Goal: Transaction & Acquisition: Purchase product/service

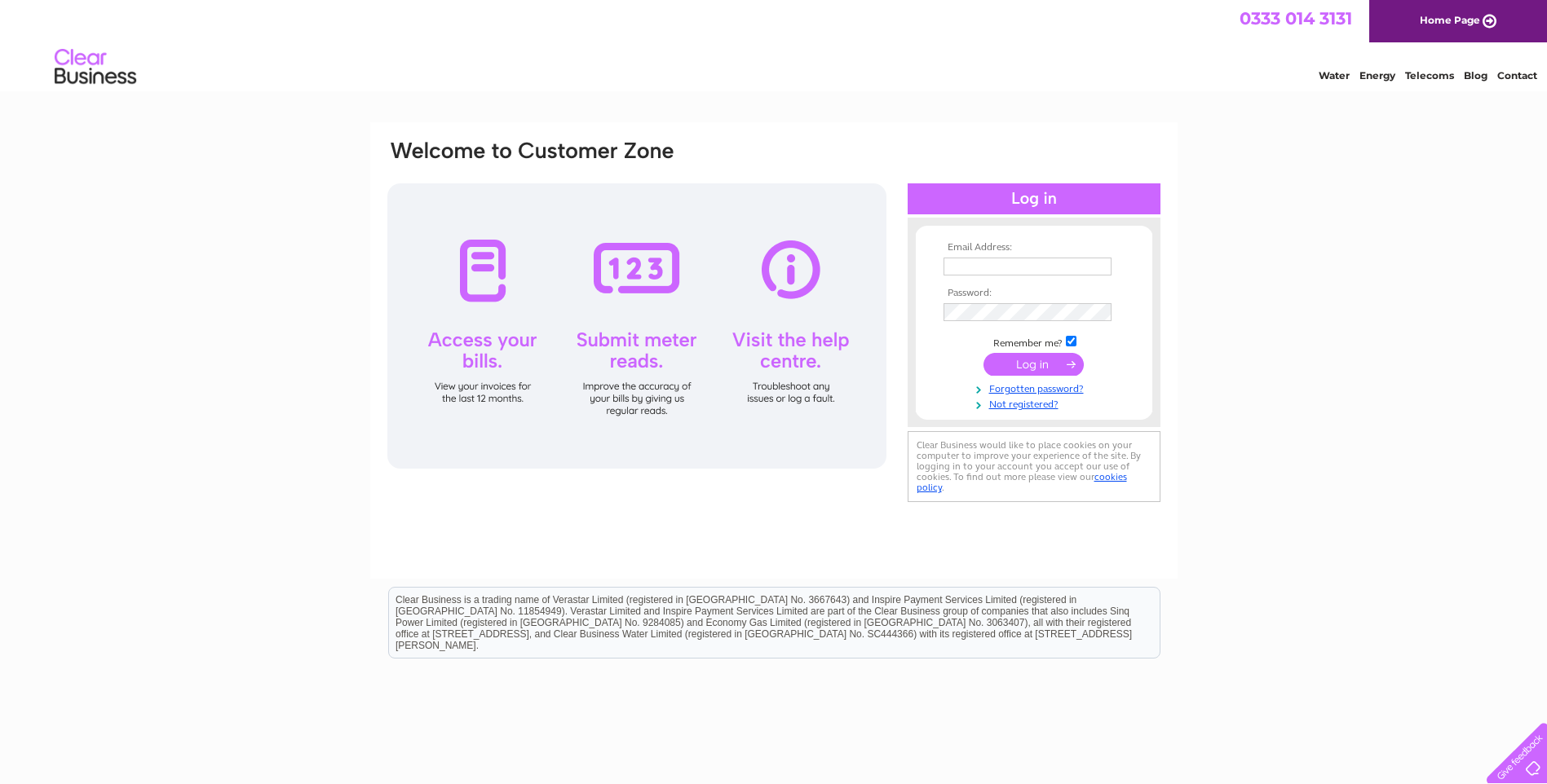
type input "[EMAIL_ADDRESS][DOMAIN_NAME]"
click at [1021, 366] on input "submit" at bounding box center [1034, 364] width 101 height 23
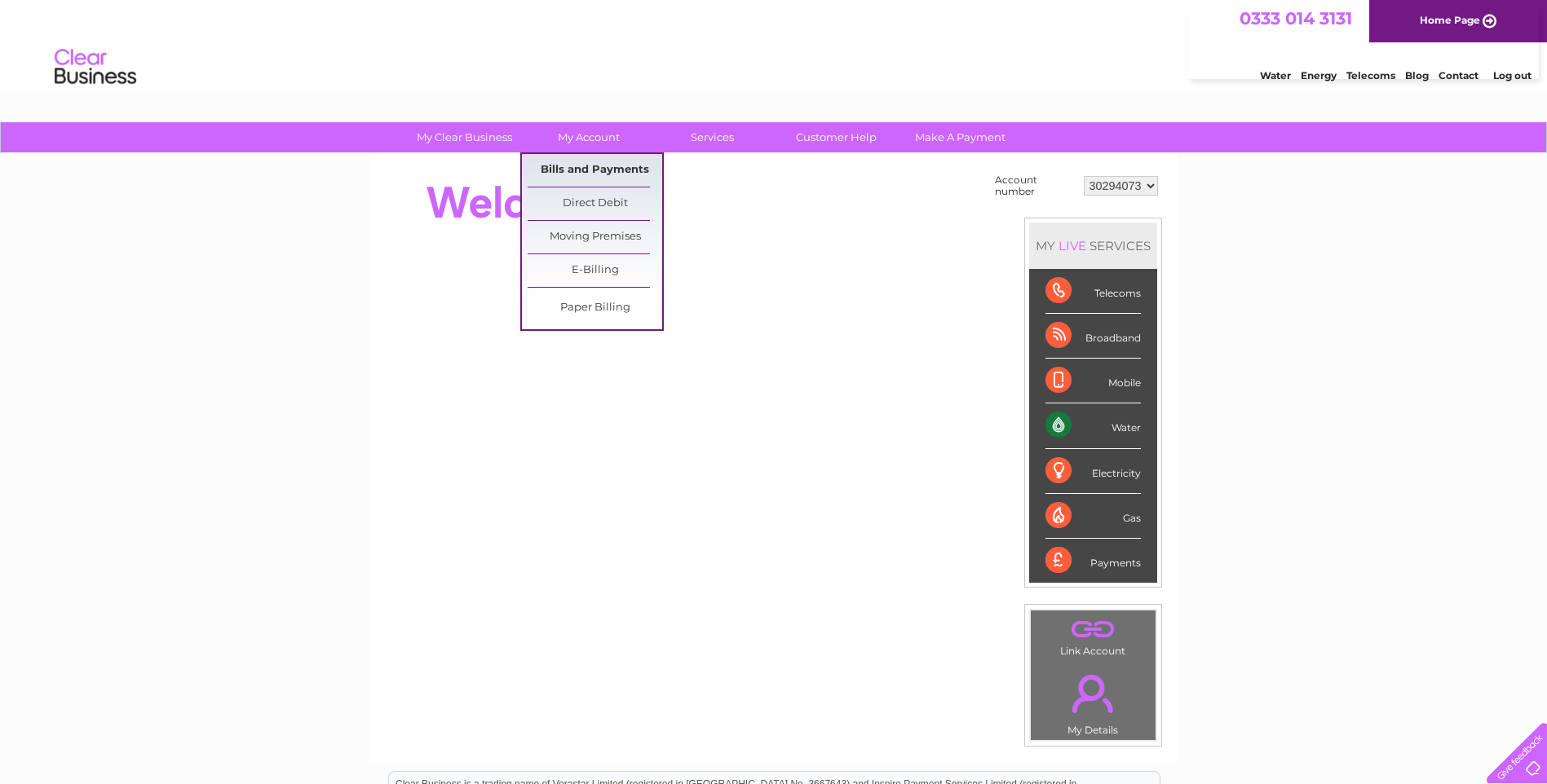
click at [592, 165] on link "Bills and Payments" at bounding box center [594, 170] width 135 height 33
click at [576, 167] on link "Bills and Payments" at bounding box center [594, 170] width 135 height 33
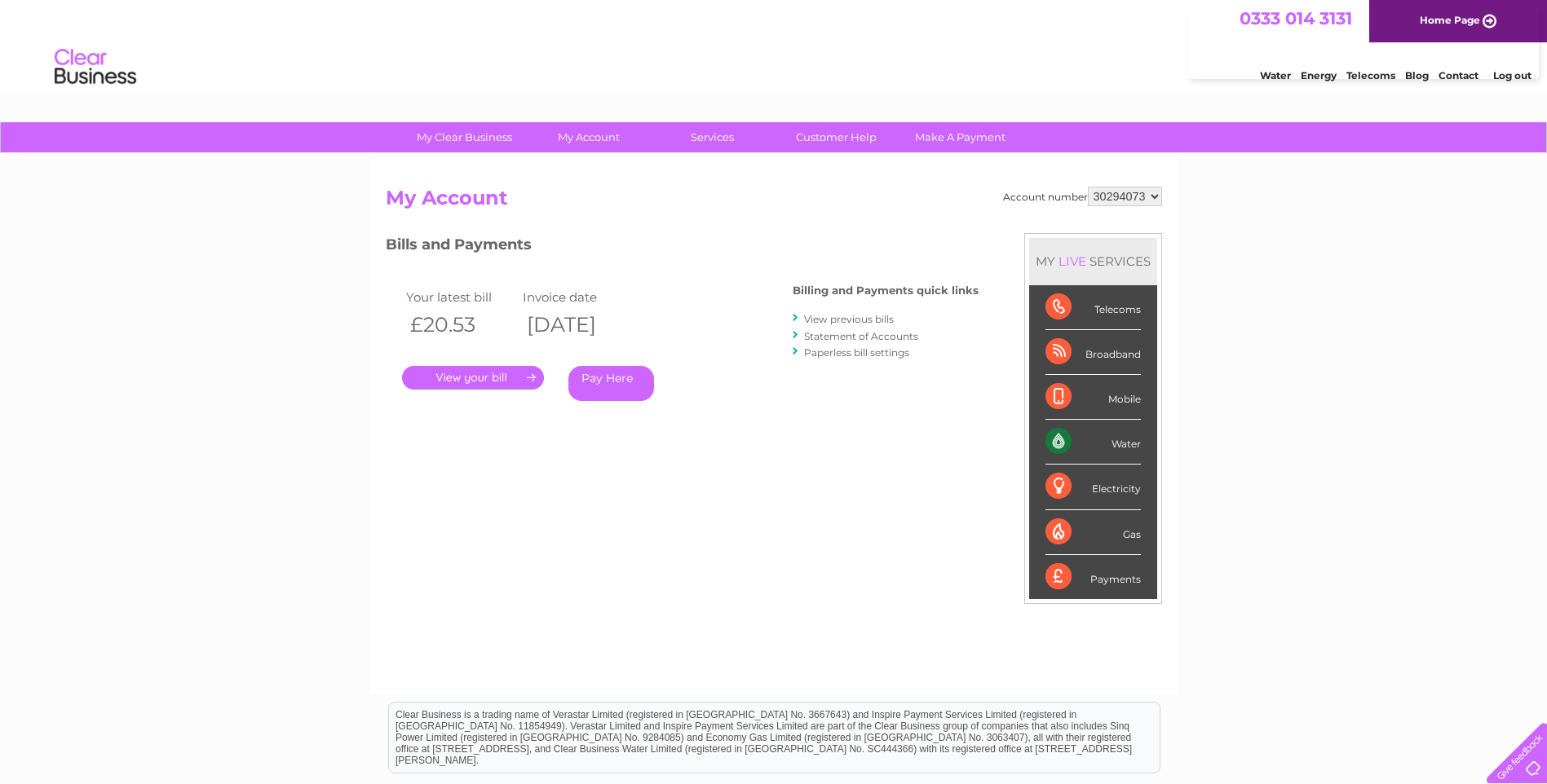
click at [480, 378] on link "." at bounding box center [472, 378] width 142 height 24
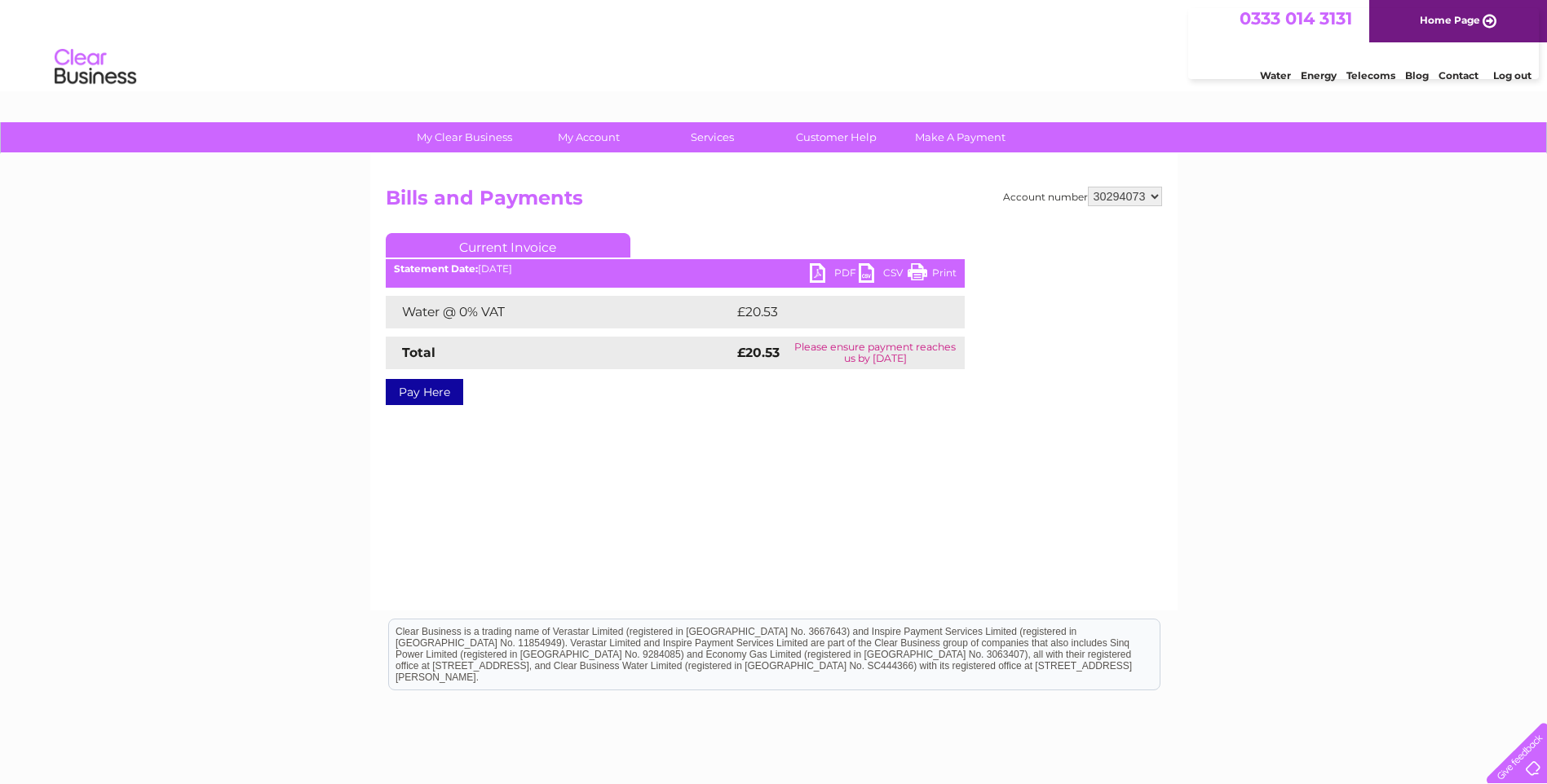
click at [814, 276] on link "PDF" at bounding box center [833, 275] width 49 height 24
click at [421, 389] on link "Pay Here" at bounding box center [425, 392] width 78 height 26
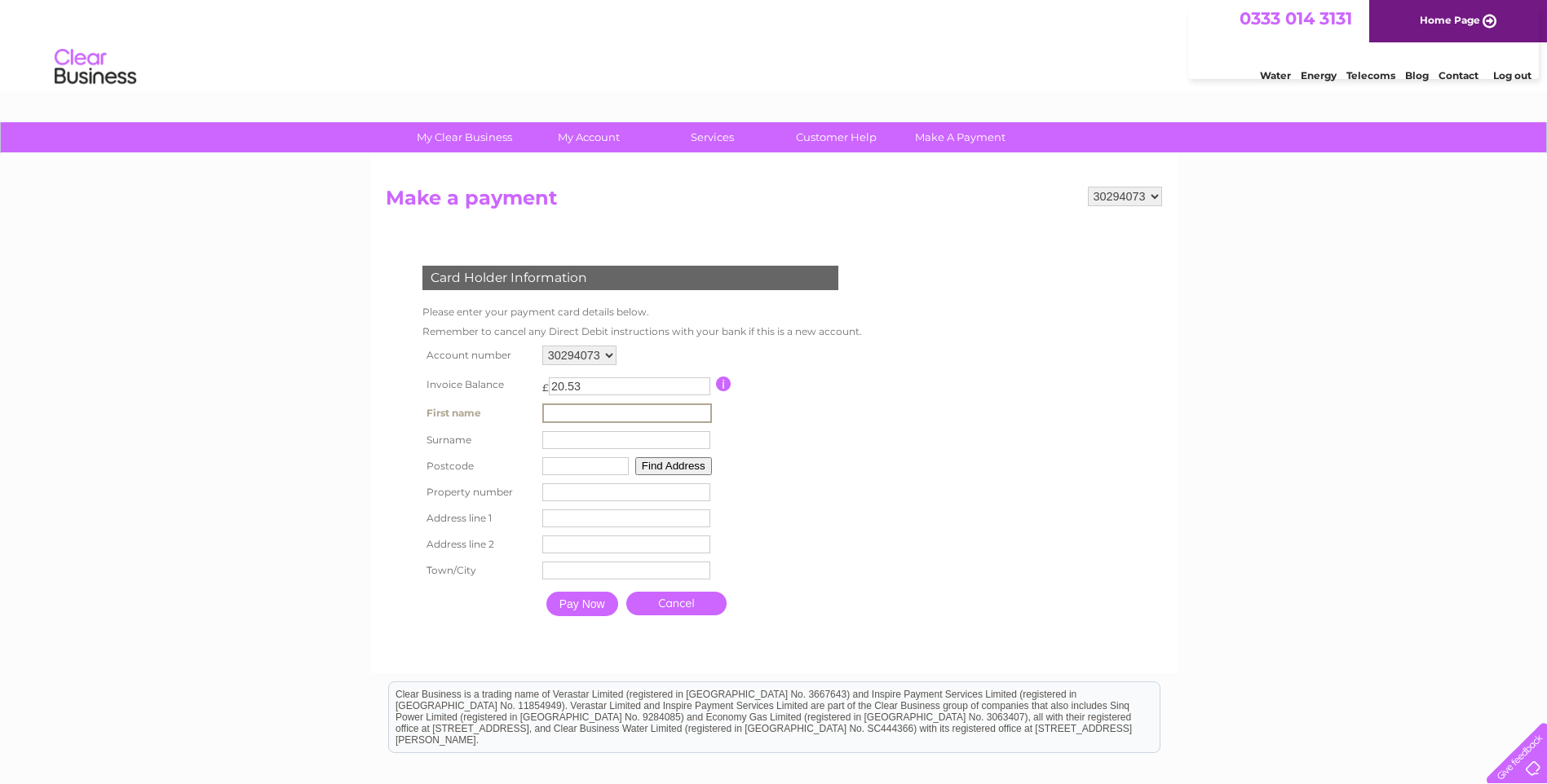
click at [594, 418] on input "text" at bounding box center [627, 413] width 169 height 20
type input "[PERSON_NAME]"
type input "ROM"
type input "G2 6NU"
click at [685, 460] on button "Find Address" at bounding box center [671, 464] width 77 height 18
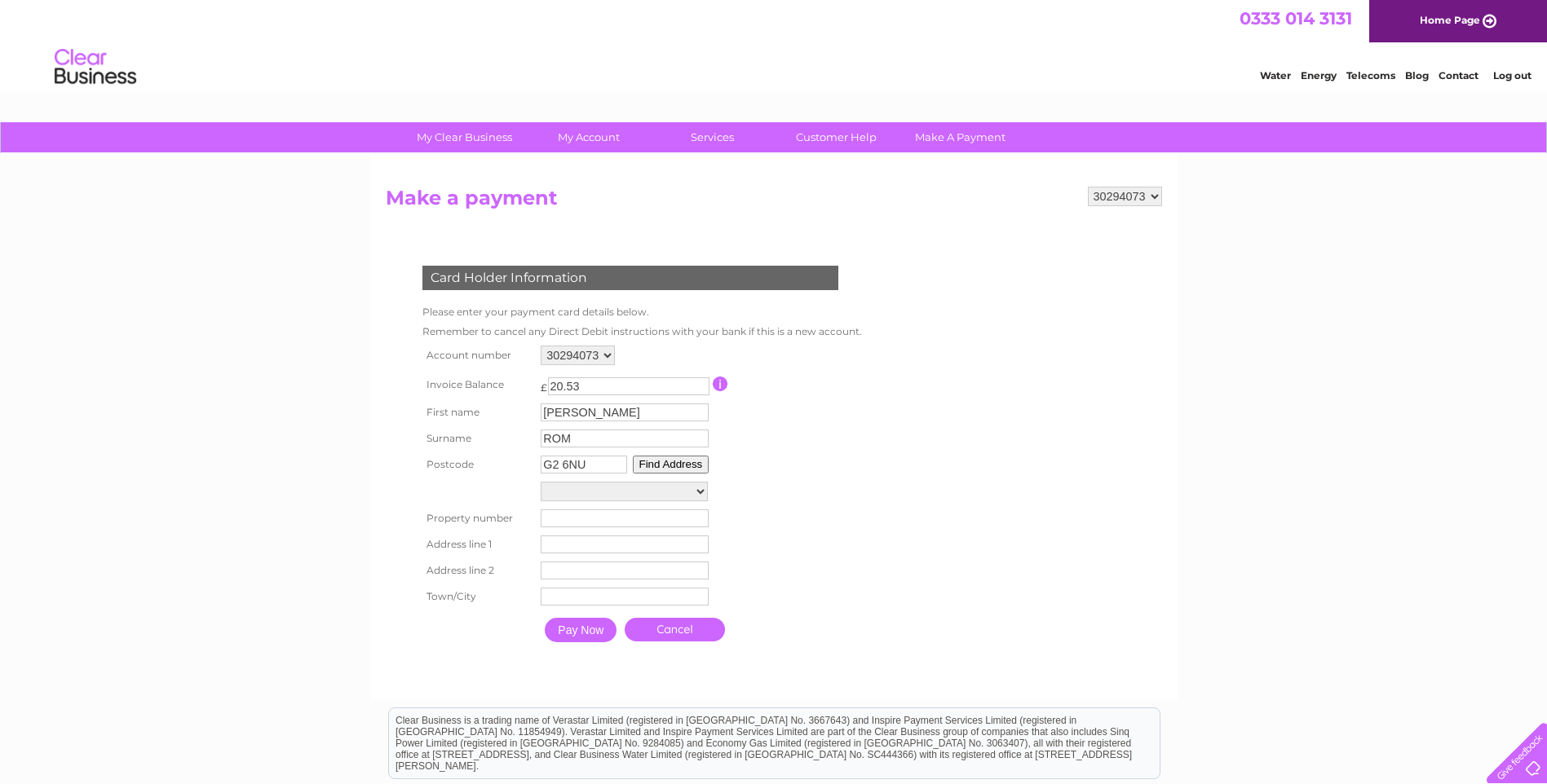
click at [696, 489] on select "Fao [PERSON_NAME][GEOGRAPHIC_DATA], [PERSON_NAME][GEOGRAPHIC_DATA] Site On Foot…" at bounding box center [624, 492] width 167 height 20
select select "[STREET_ADDRESS][PERSON_NAME]"
click at [540, 482] on select "Fao [PERSON_NAME][GEOGRAPHIC_DATA], [PERSON_NAME][GEOGRAPHIC_DATA] Site On Foot…" at bounding box center [624, 492] width 167 height 21
type input "10"
type input "[PERSON_NAME][GEOGRAPHIC_DATA]"
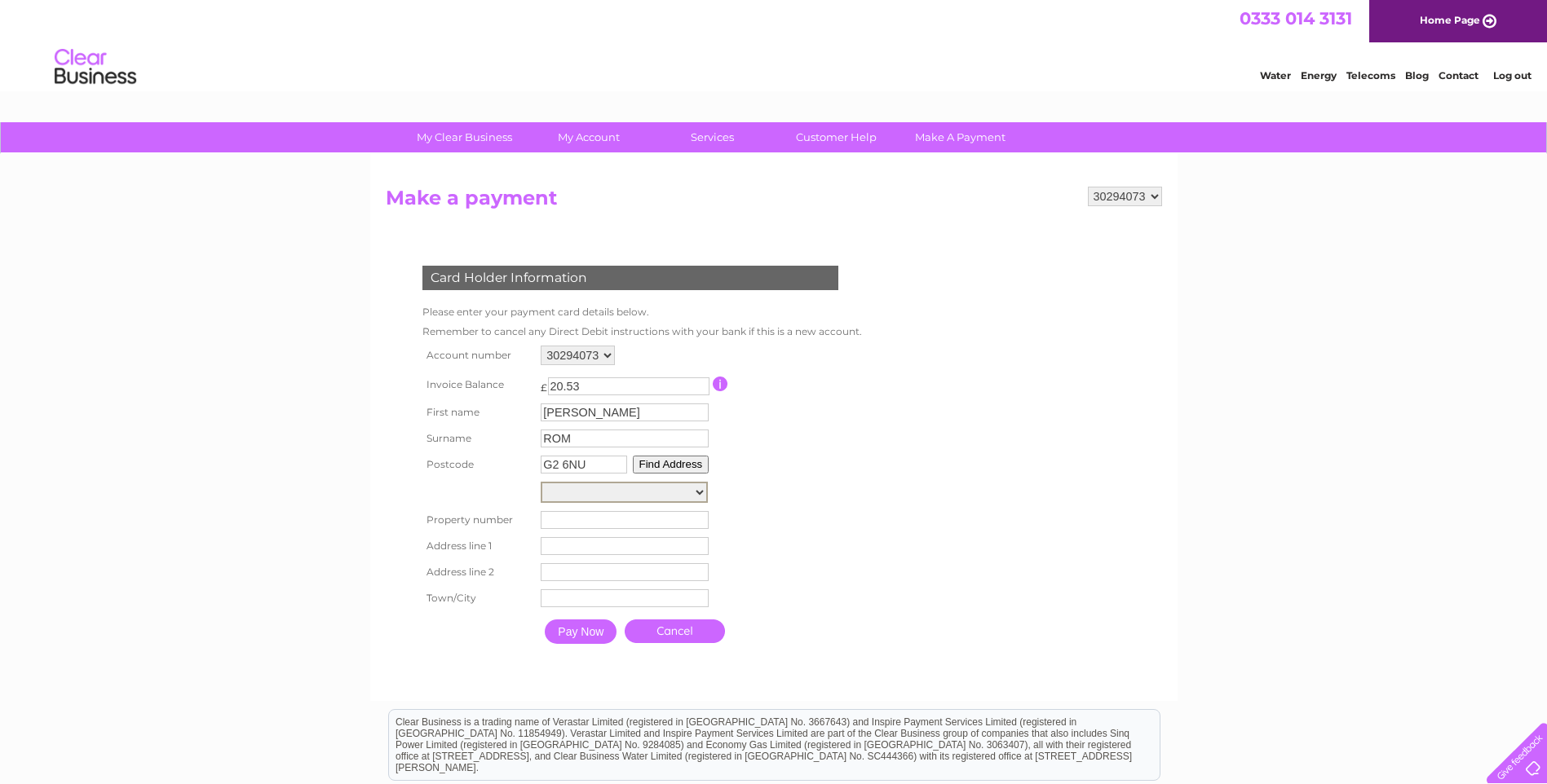
type input "[GEOGRAPHIC_DATA]"
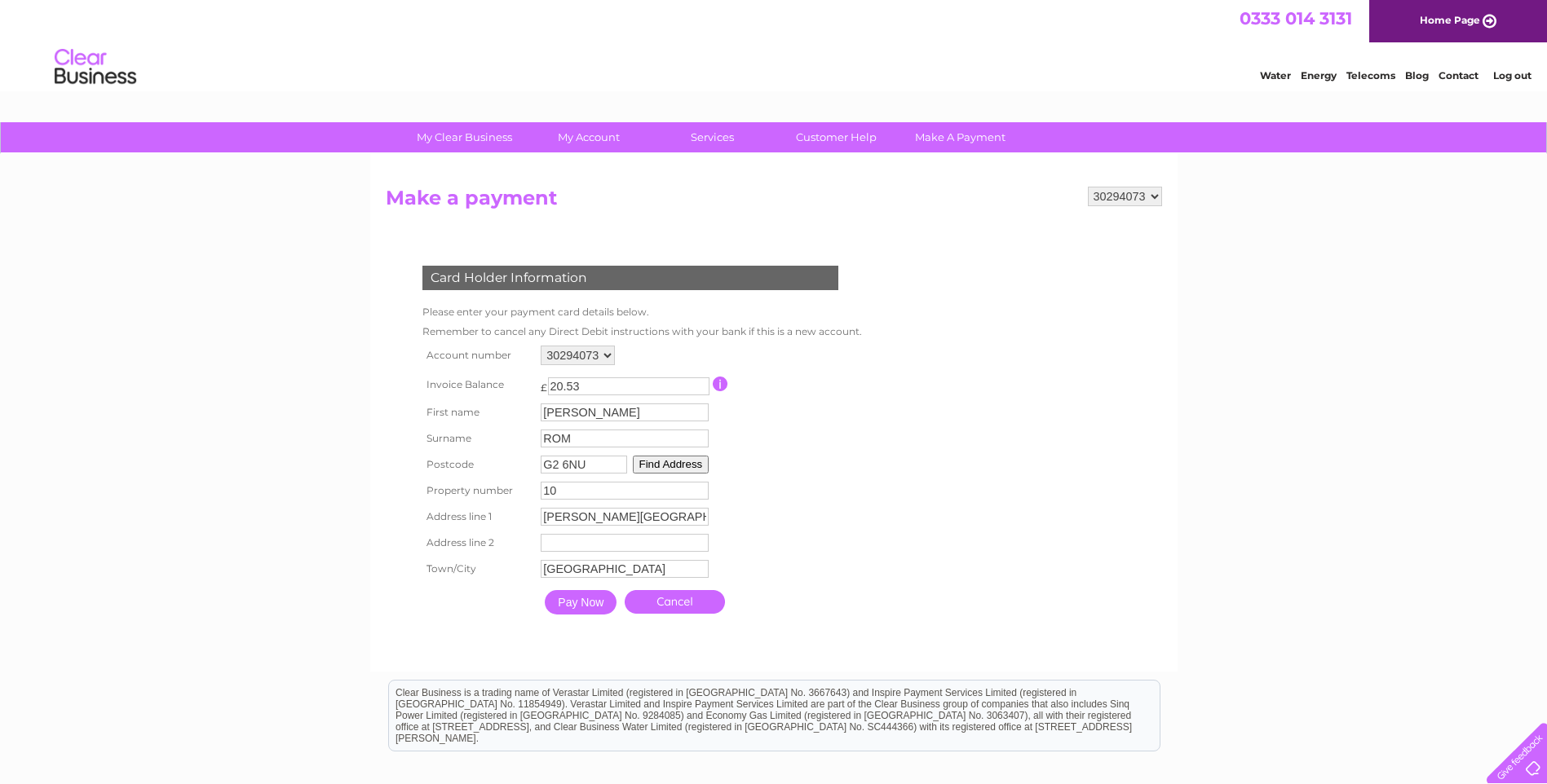
click at [573, 597] on input "Pay Now" at bounding box center [581, 602] width 72 height 25
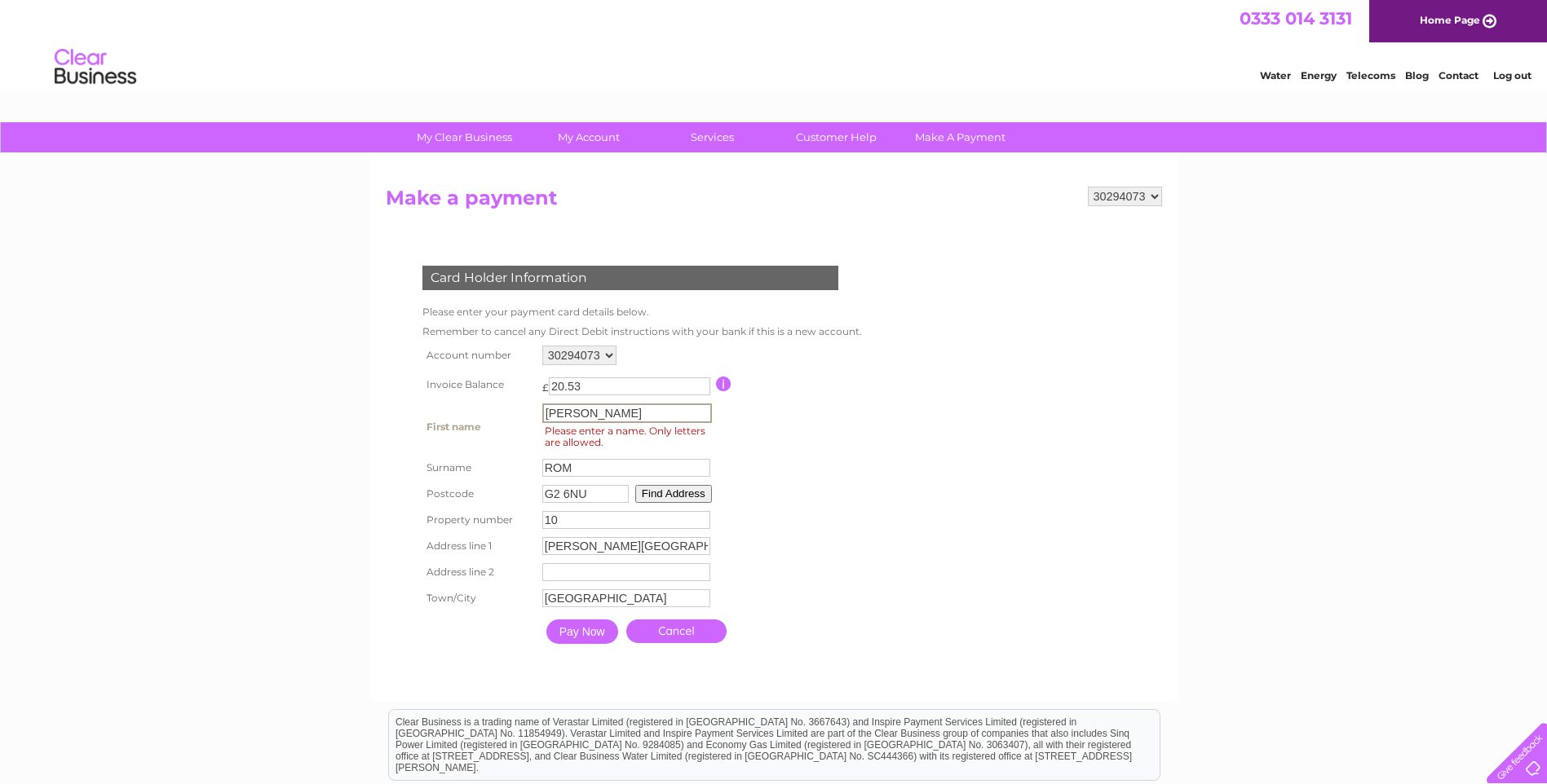
click at [614, 414] on input "[PERSON_NAME]" at bounding box center [627, 413] width 169 height 20
click at [588, 636] on input "Pay Now" at bounding box center [582, 632] width 72 height 25
click at [616, 411] on input "[PERSON_NAME]" at bounding box center [627, 413] width 169 height 20
type input "[PERSON_NAME]"
click at [605, 408] on input "[PERSON_NAME]" at bounding box center [627, 413] width 169 height 20
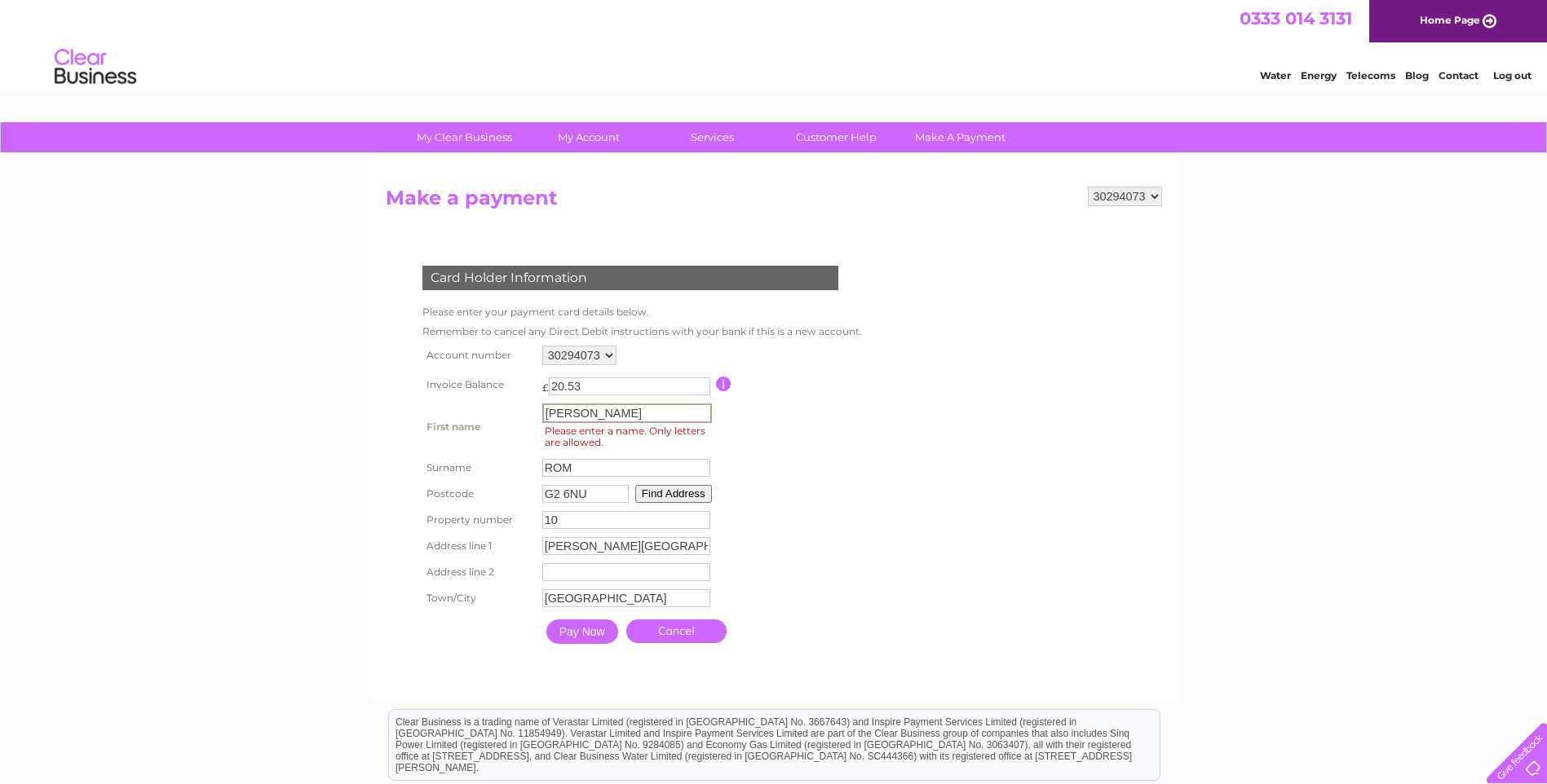
drag, startPoint x: 605, startPoint y: 408, endPoint x: 484, endPoint y: 391, distance: 122.2
click at [484, 391] on tbody "Account number 30294073 Invoice Balance £ 20.53 [PERSON_NAME]" at bounding box center [641, 497] width 445 height 311
click at [585, 631] on input "Pay Now" at bounding box center [582, 632] width 72 height 25
click at [592, 406] on input "text" at bounding box center [627, 413] width 169 height 20
click at [546, 620] on input "Pay Now" at bounding box center [582, 632] width 72 height 25
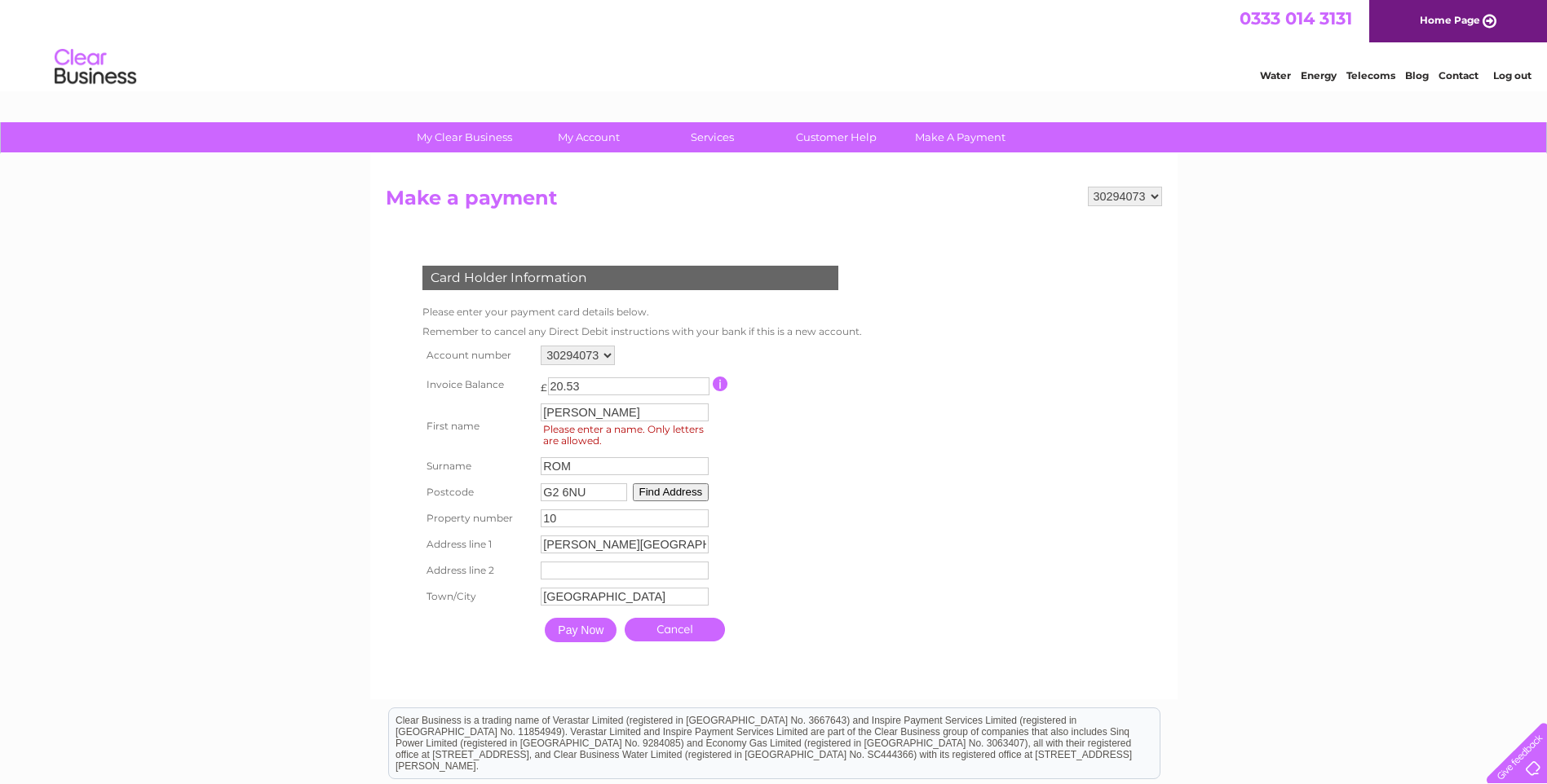
drag, startPoint x: 1033, startPoint y: 515, endPoint x: 956, endPoint y: 536, distance: 79.8
click at [1033, 516] on form "30294073 Make a payment Card Holder Information Please enter your payment card …" at bounding box center [774, 434] width 776 height 496
click at [595, 628] on input "Pay Now" at bounding box center [581, 630] width 72 height 25
click at [654, 431] on span "Please enter a name. Only letters are allowed." at bounding box center [629, 437] width 174 height 28
click at [652, 441] on span "Please enter a name. Only letters are allowed." at bounding box center [629, 437] width 174 height 28
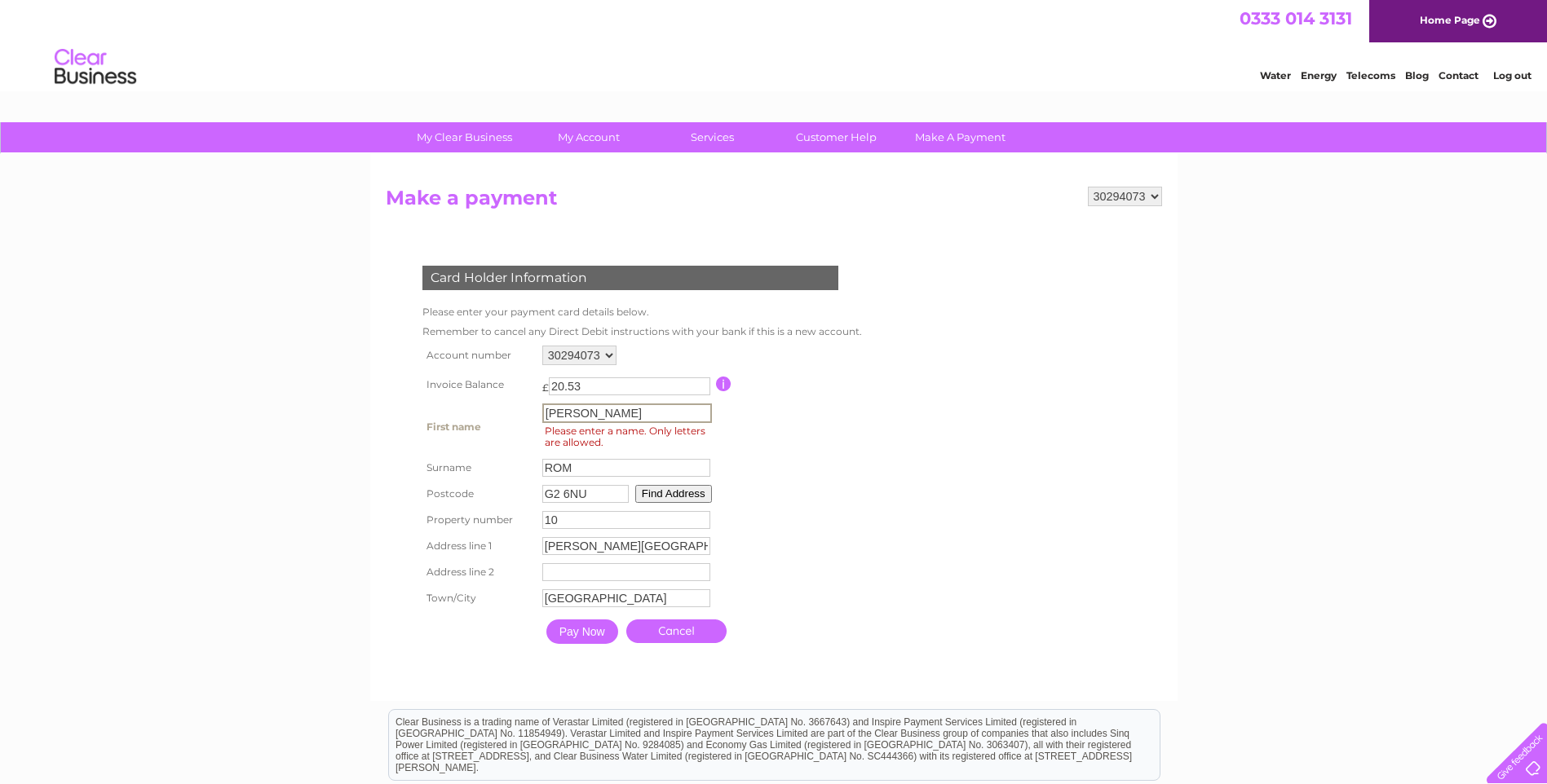
drag, startPoint x: 603, startPoint y: 412, endPoint x: 527, endPoint y: 409, distance: 76.1
click at [527, 409] on tr "First name [PERSON_NAME] First name Please enter a name. Only letters are allow…" at bounding box center [641, 427] width 445 height 56
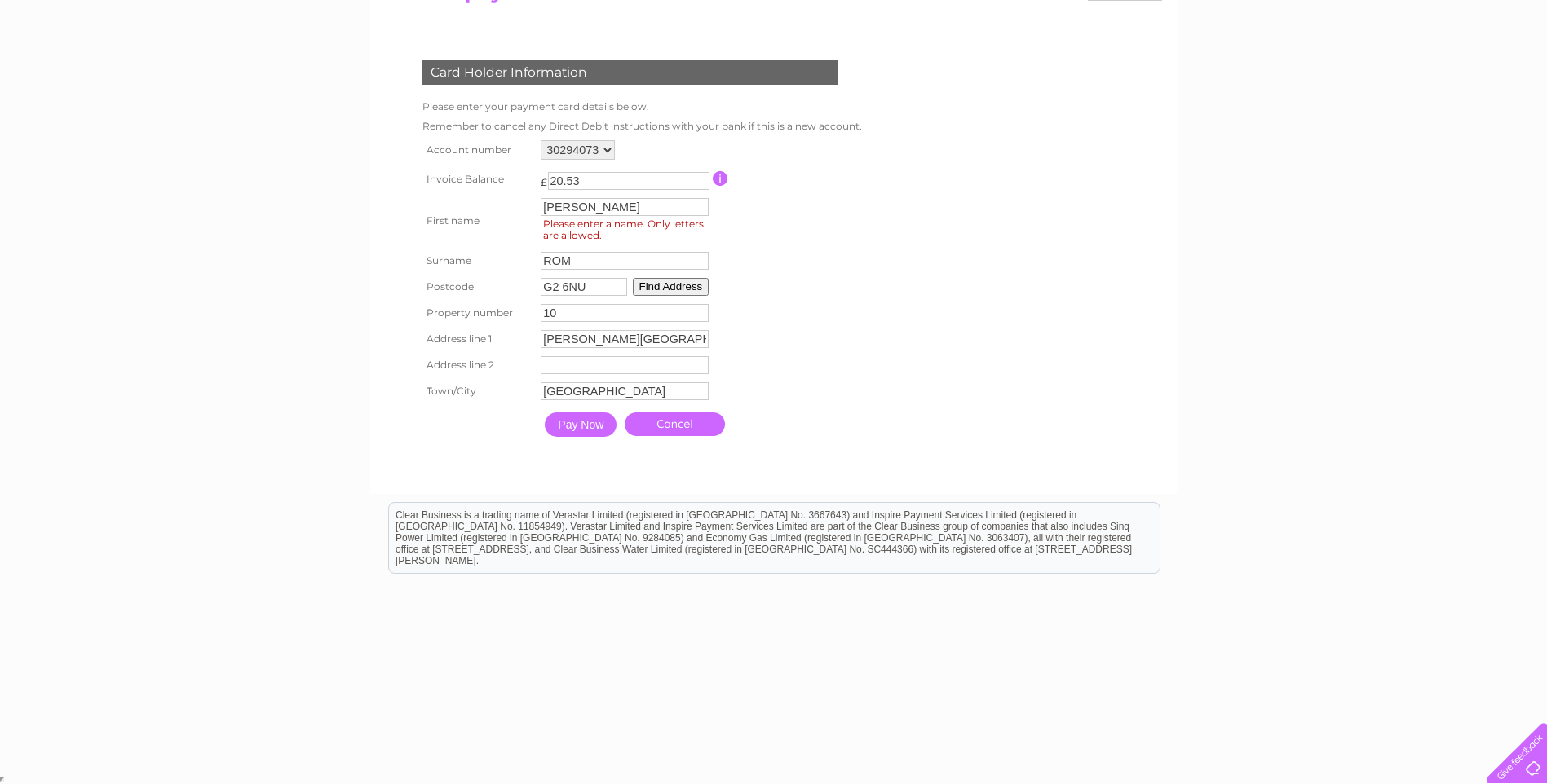
scroll to position [205, 0]
click at [965, 258] on form "30294073 Make a payment Card Holder Information Please enter your payment card …" at bounding box center [774, 229] width 776 height 496
click at [620, 205] on input "[PERSON_NAME]" at bounding box center [627, 206] width 169 height 20
click at [961, 273] on form "30294073 Make a payment Card Holder Information Please enter your payment card …" at bounding box center [774, 229] width 776 height 498
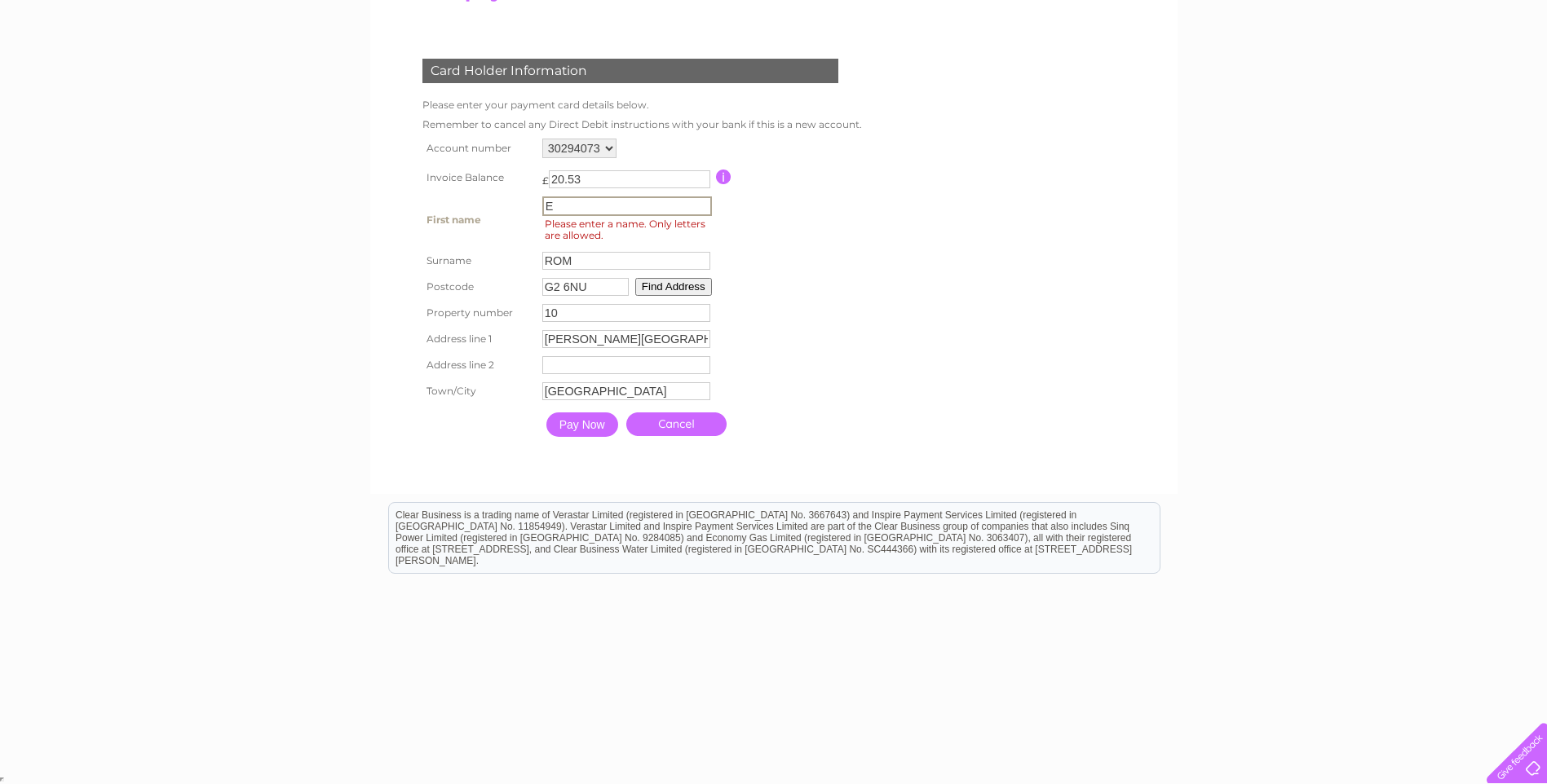
drag, startPoint x: 576, startPoint y: 207, endPoint x: 458, endPoint y: 190, distance: 119.2
click at [458, 190] on tbody "Account number 30294073 Invoice Balance £ 20.53 E [GEOGRAPHIC_DATA]" at bounding box center [641, 290] width 445 height 311
type input "payable"
type input "accounts"
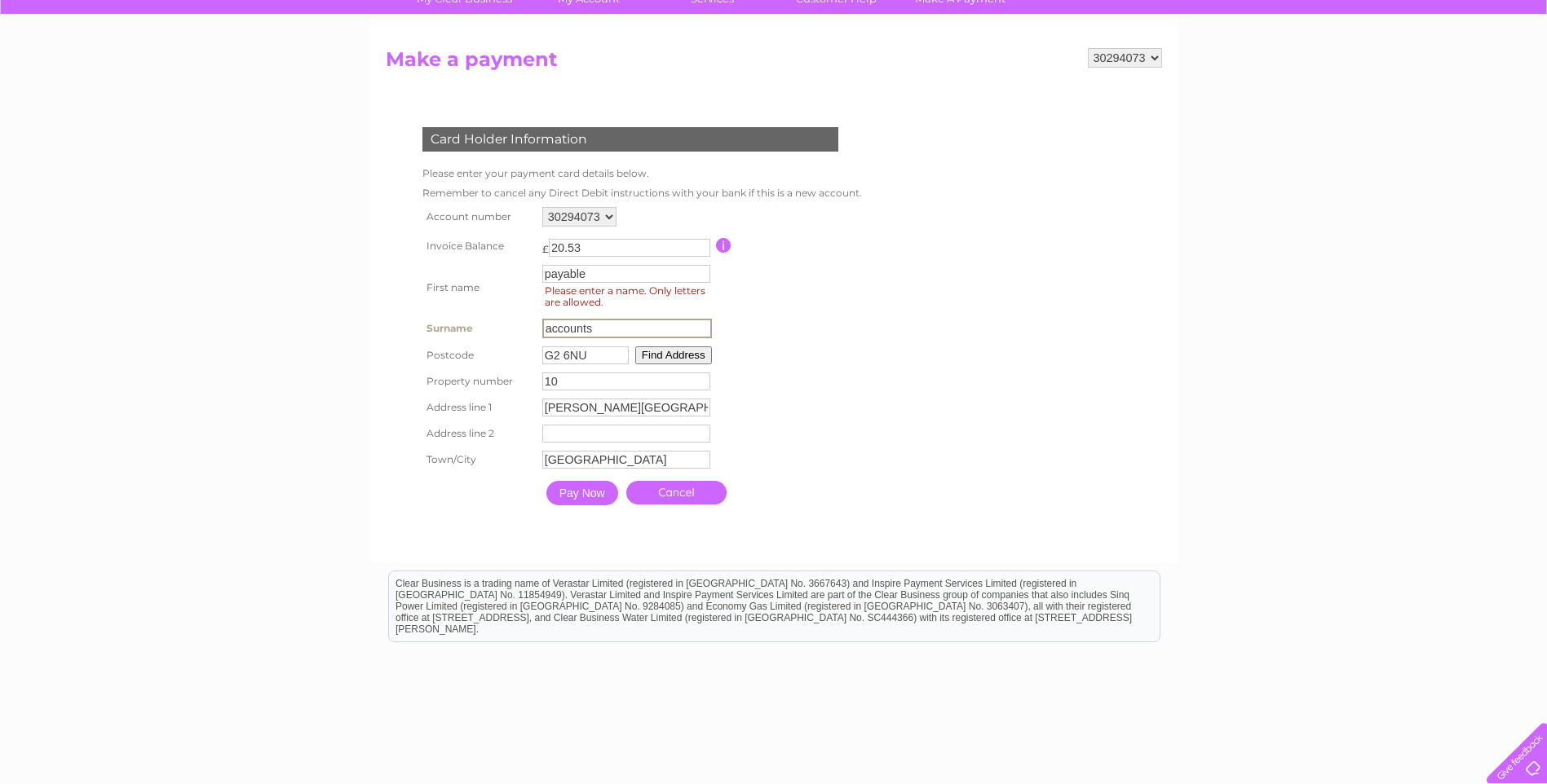
click at [578, 481] on input "Pay Now" at bounding box center [582, 493] width 72 height 25
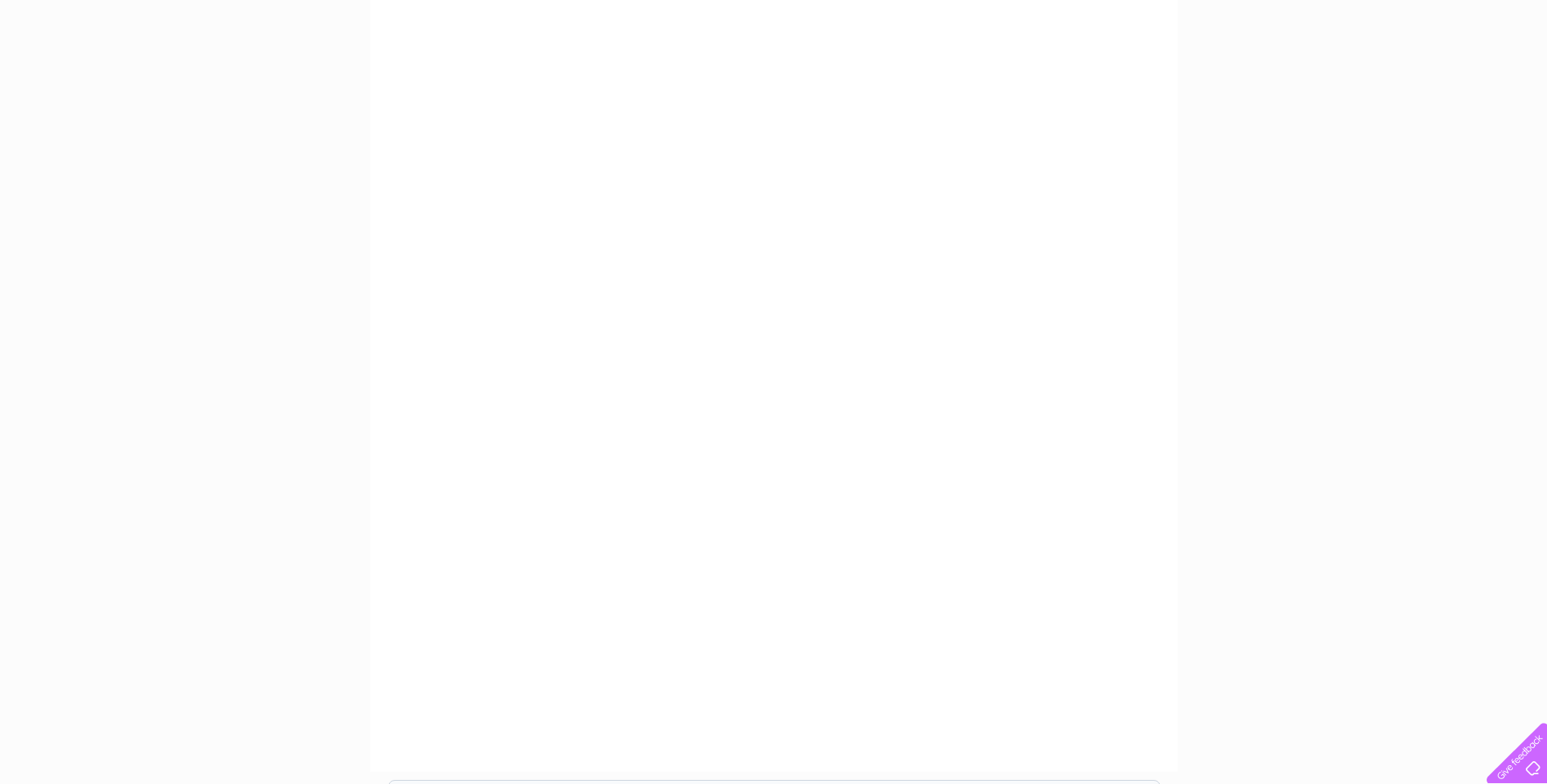
scroll to position [36, 0]
